Goal: Task Accomplishment & Management: Use online tool/utility

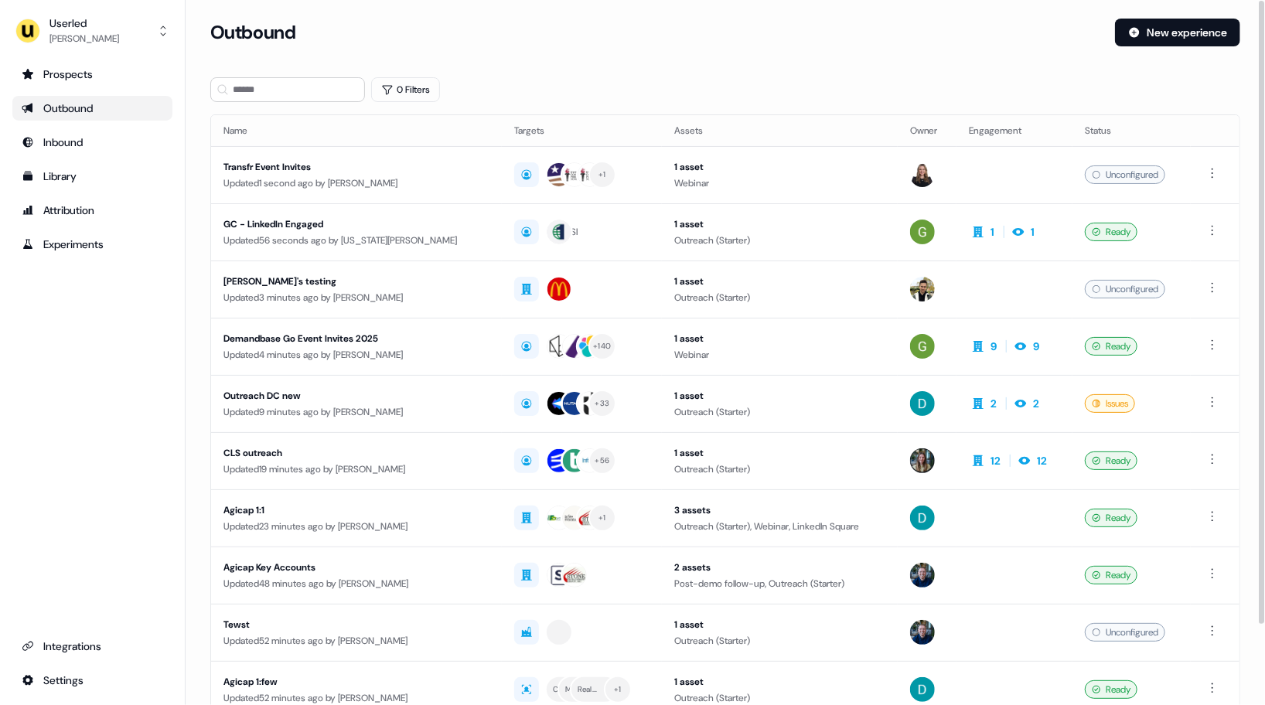
click at [97, 60] on div "Userled [PERSON_NAME] Prospects Outbound Inbound Library Attribution Experiment…" at bounding box center [93, 352] width 186 height 705
click at [94, 39] on div "[PERSON_NAME]" at bounding box center [84, 38] width 70 height 15
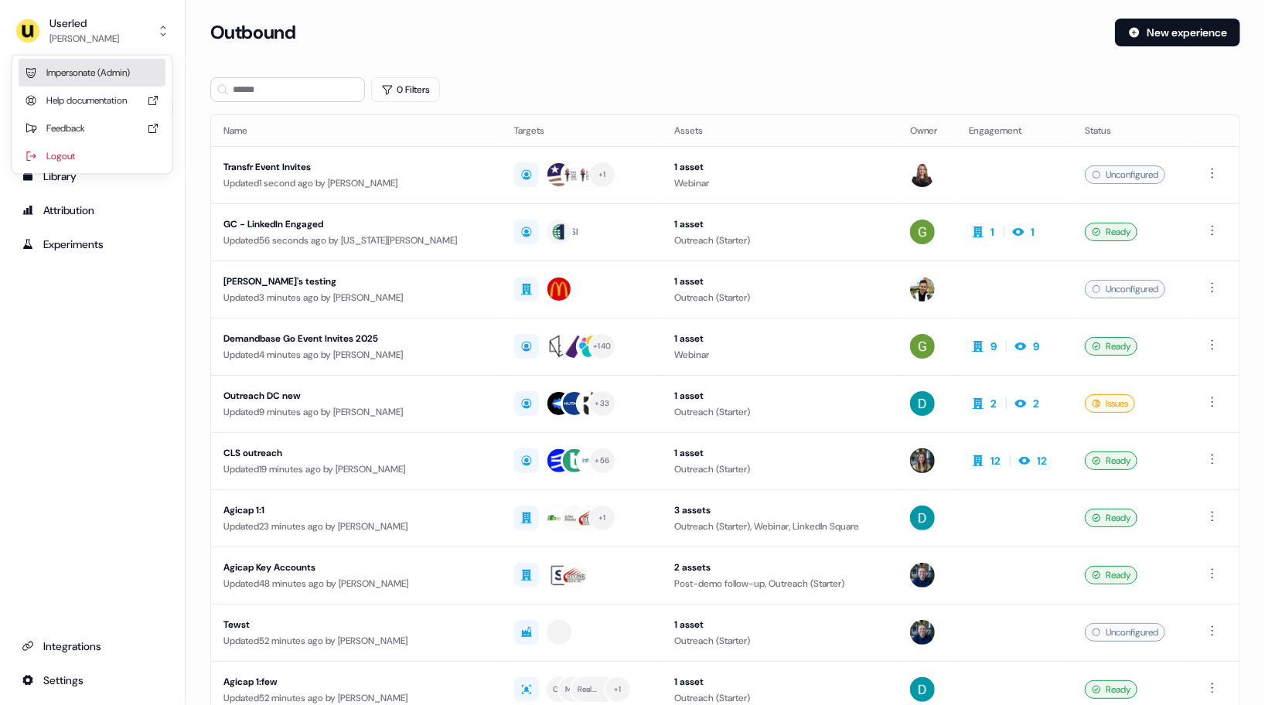
click at [99, 69] on div "Impersonate (Admin)" at bounding box center [92, 73] width 147 height 28
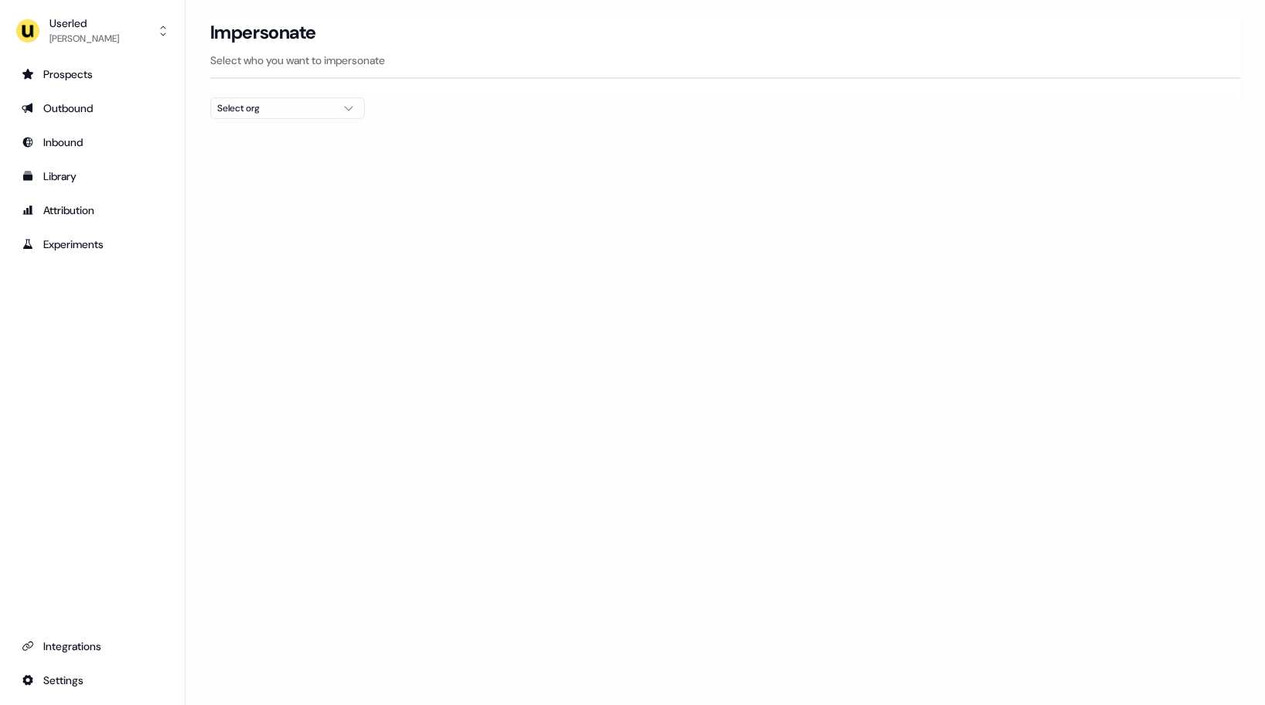
click at [238, 122] on div at bounding box center [725, 125] width 1030 height 12
click at [258, 116] on button "Select org" at bounding box center [287, 108] width 155 height 22
type input "***"
click at [598, 250] on div "Loading... Impersonate Select who you want to impersonate Select org" at bounding box center [726, 352] width 1080 height 705
click at [329, 119] on div at bounding box center [725, 125] width 1030 height 12
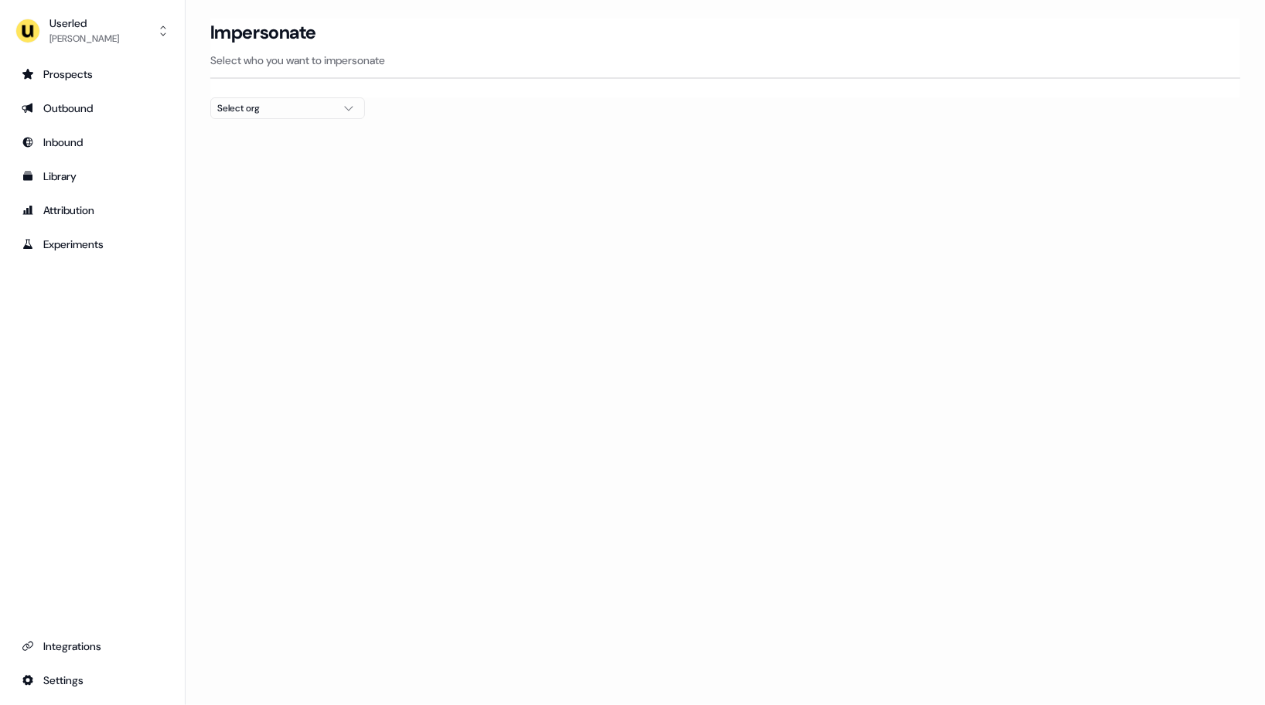
click at [305, 107] on div "Select org" at bounding box center [275, 108] width 116 height 15
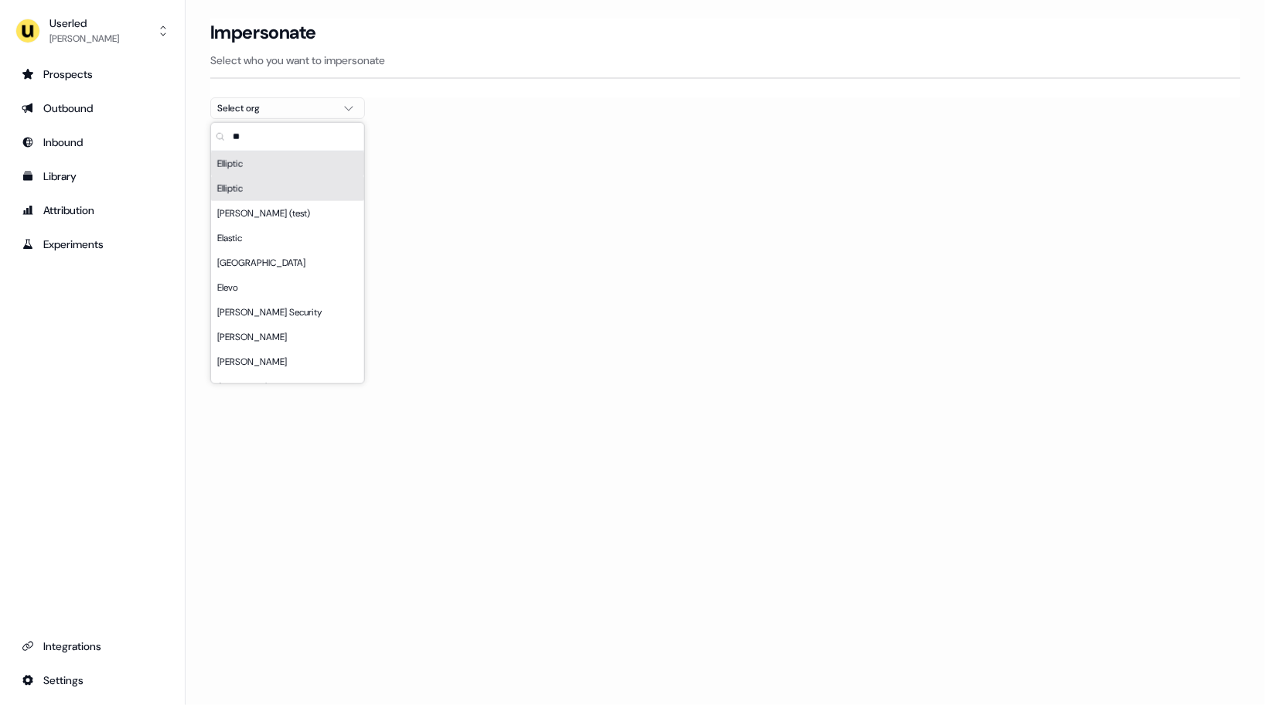
scroll to position [65, 0]
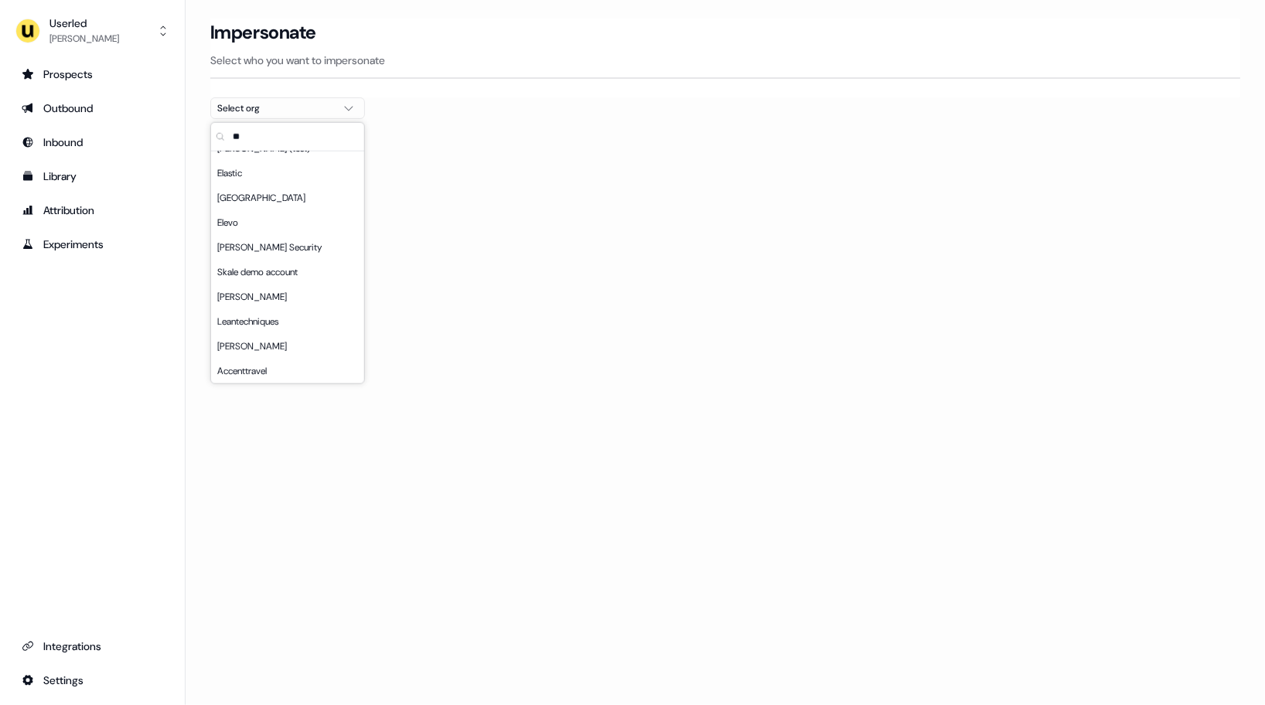
type input "*"
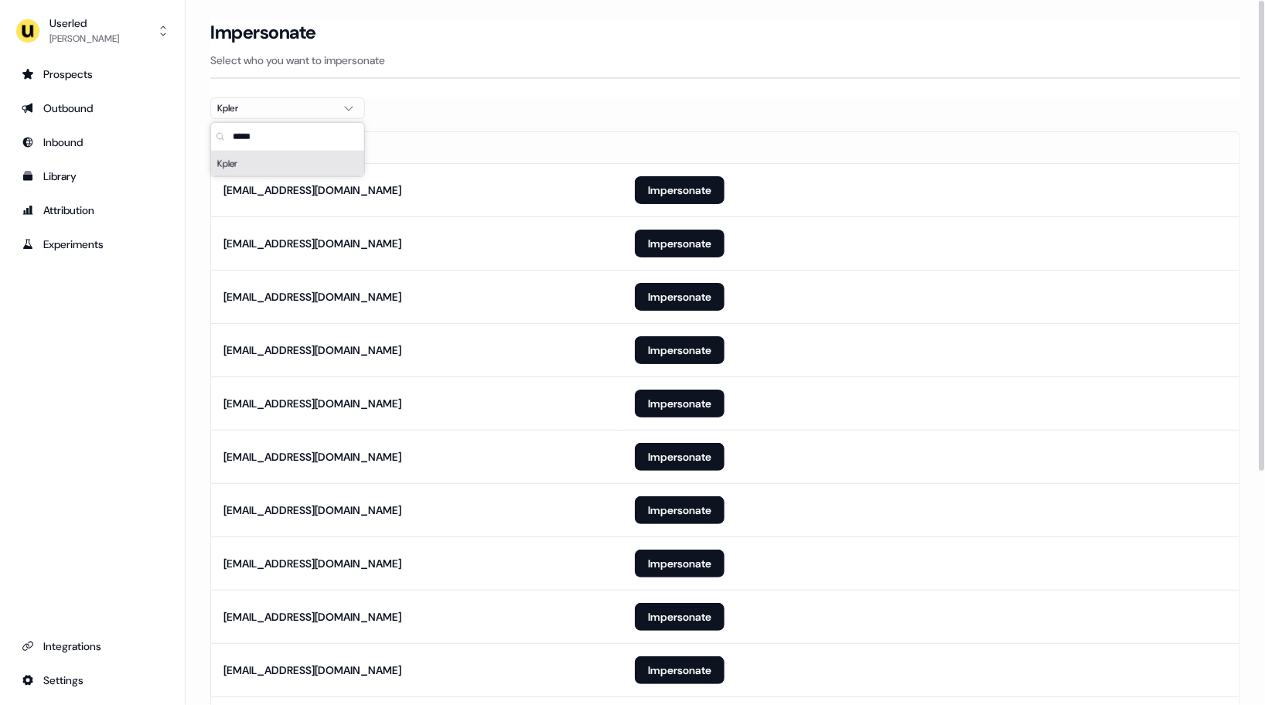
type input "*****"
click at [156, 291] on div "Prospects Outbound Inbound Library Attribution Experiments Integrations Settings" at bounding box center [92, 377] width 160 height 631
click at [190, 442] on section "Loading... Impersonate Select who you want to impersonate Kpler Email anoel-ext…" at bounding box center [726, 540] width 1080 height 1042
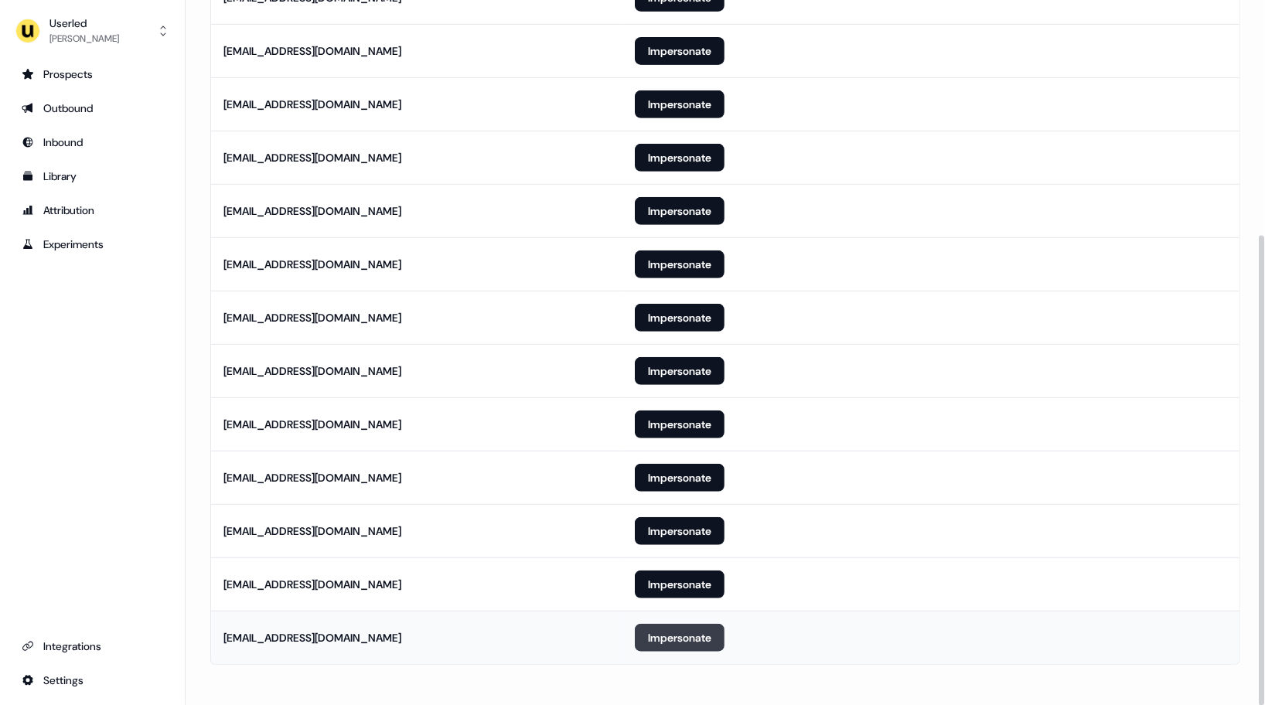
click at [681, 624] on button "Impersonate" at bounding box center [680, 638] width 90 height 28
